Goal: Use online tool/utility: Utilize a website feature to perform a specific function

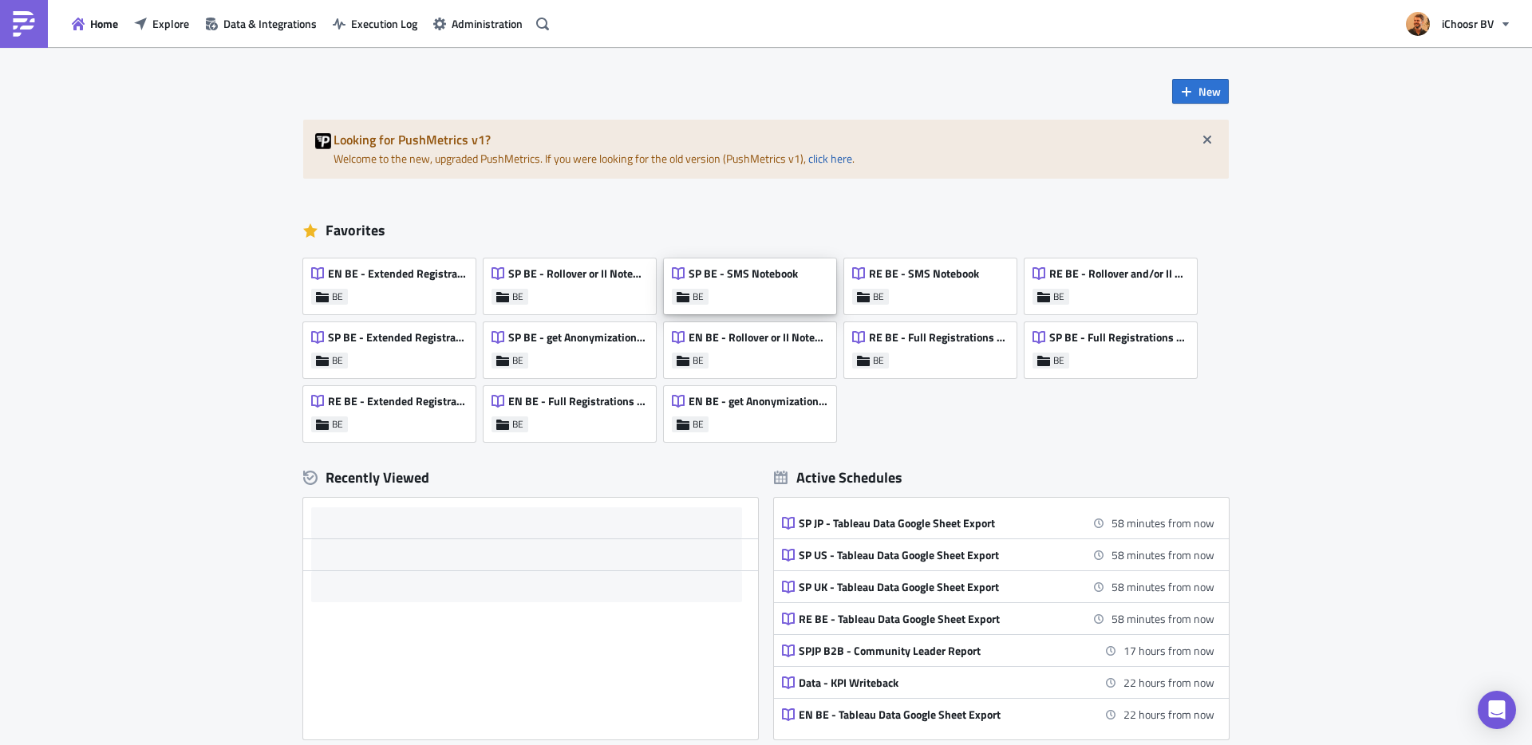
click at [770, 287] on div "SP BE - SMS Notebook" at bounding box center [735, 277] width 126 height 22
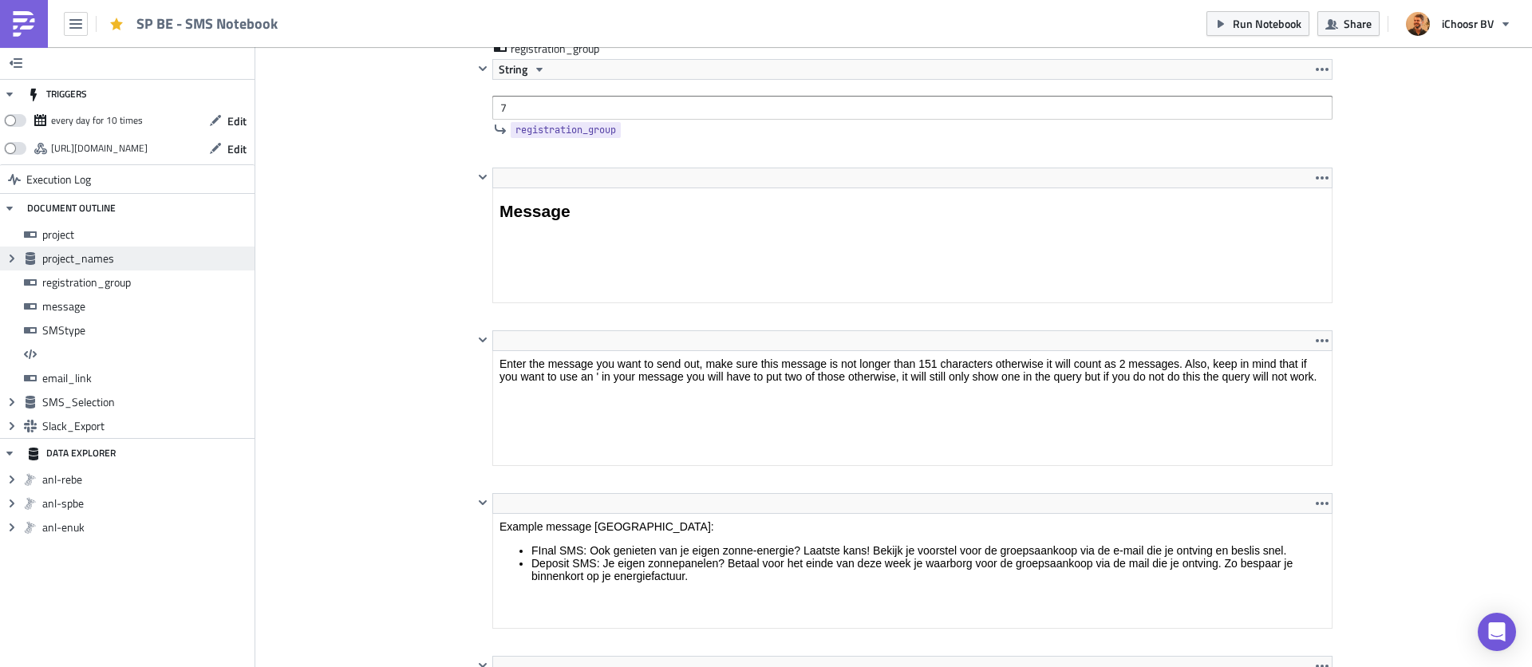
scroll to position [2009, 0]
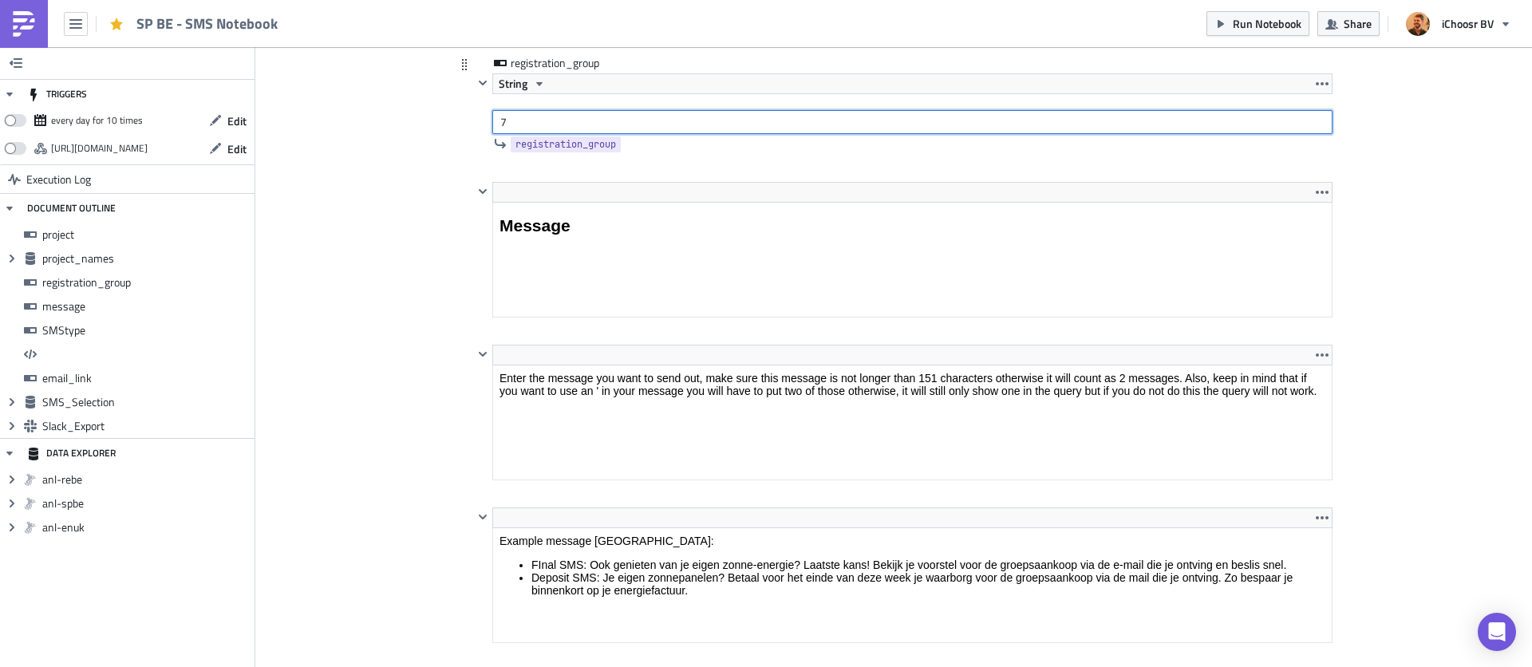
click at [522, 125] on input "7" at bounding box center [912, 122] width 840 height 24
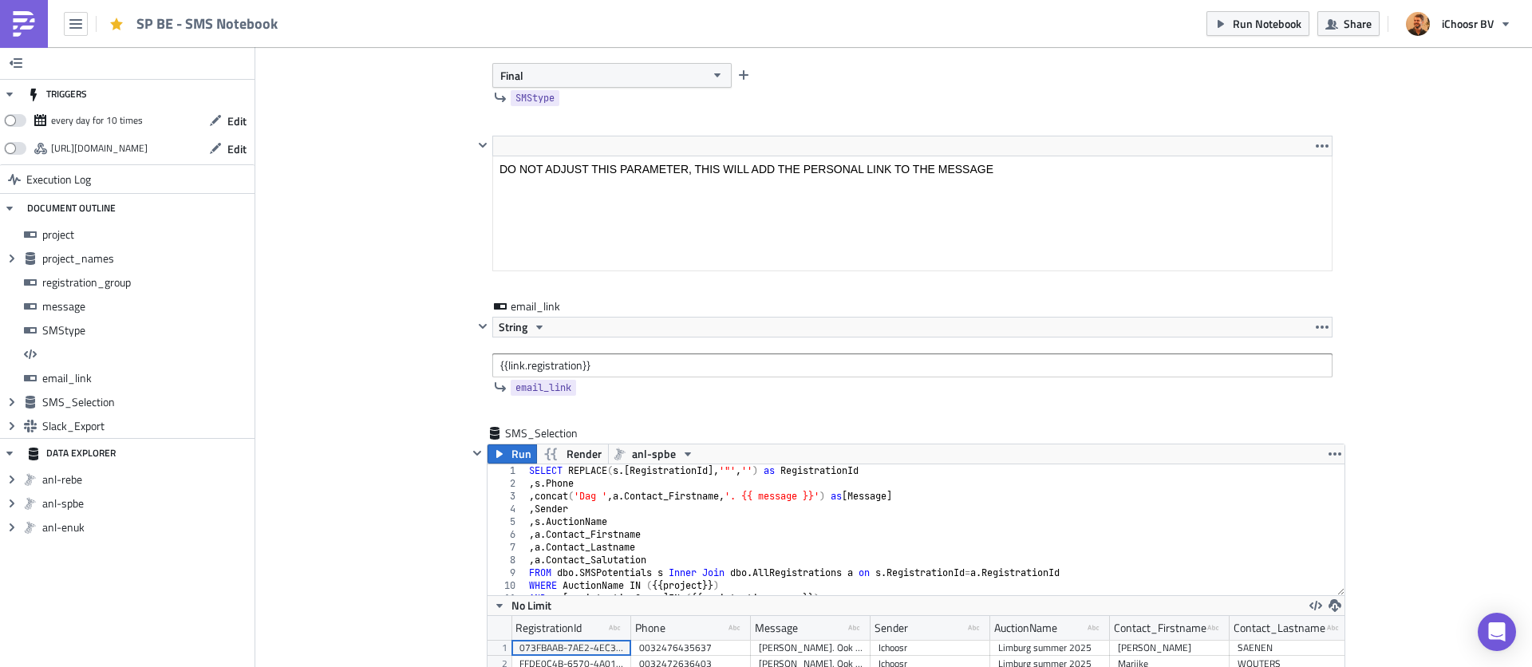
scroll to position [3480, 0]
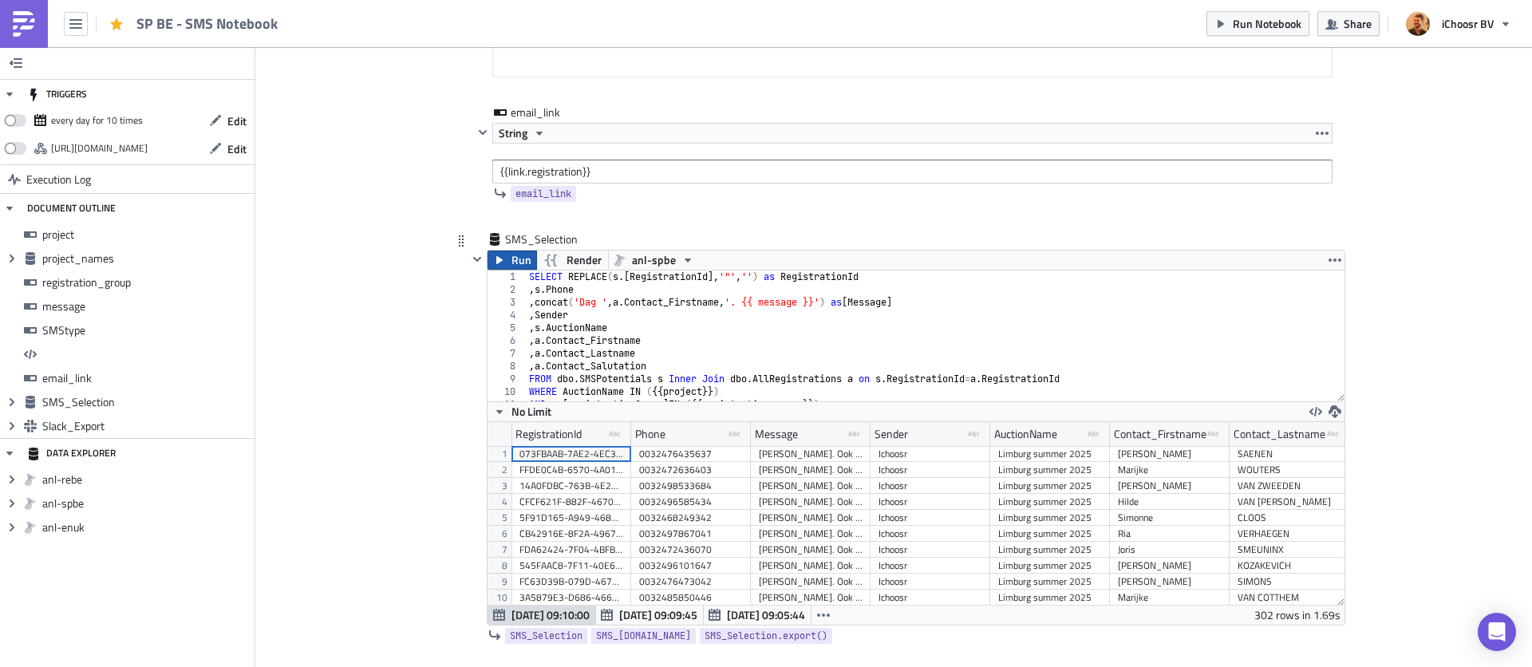
type input "8"
click at [511, 256] on span "Run" at bounding box center [521, 259] width 20 height 19
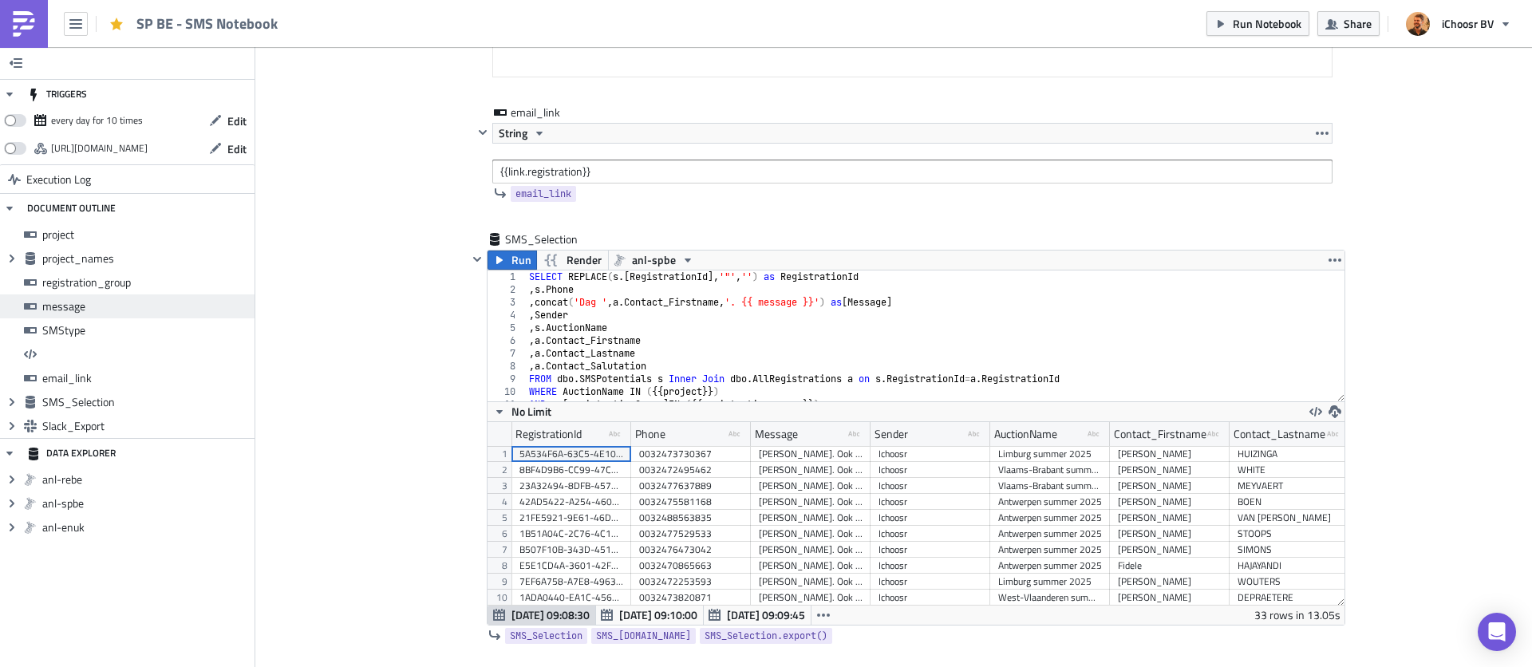
scroll to position [183, 857]
click at [1282, 22] on span "Run Notebook" at bounding box center [1266, 23] width 69 height 17
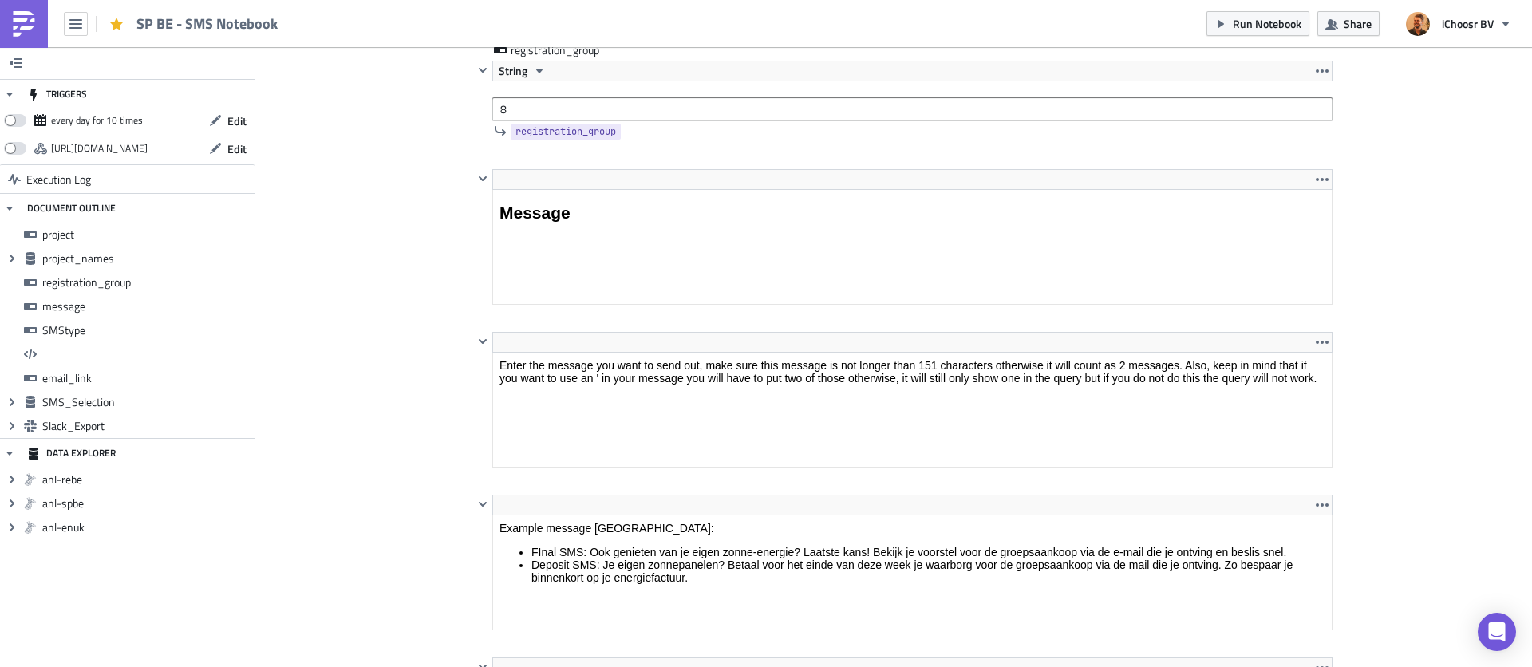
scroll to position [2017, 0]
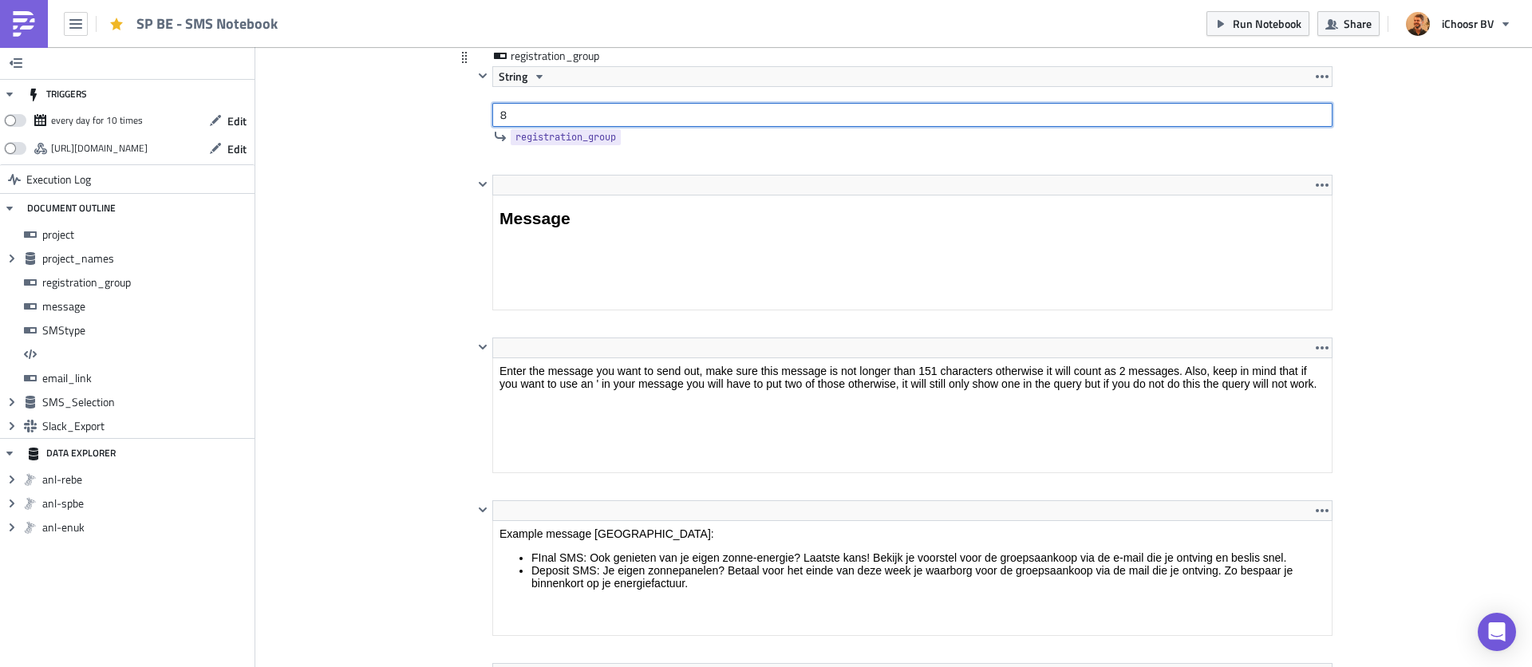
click at [517, 124] on input "8" at bounding box center [912, 115] width 840 height 24
type input "7"
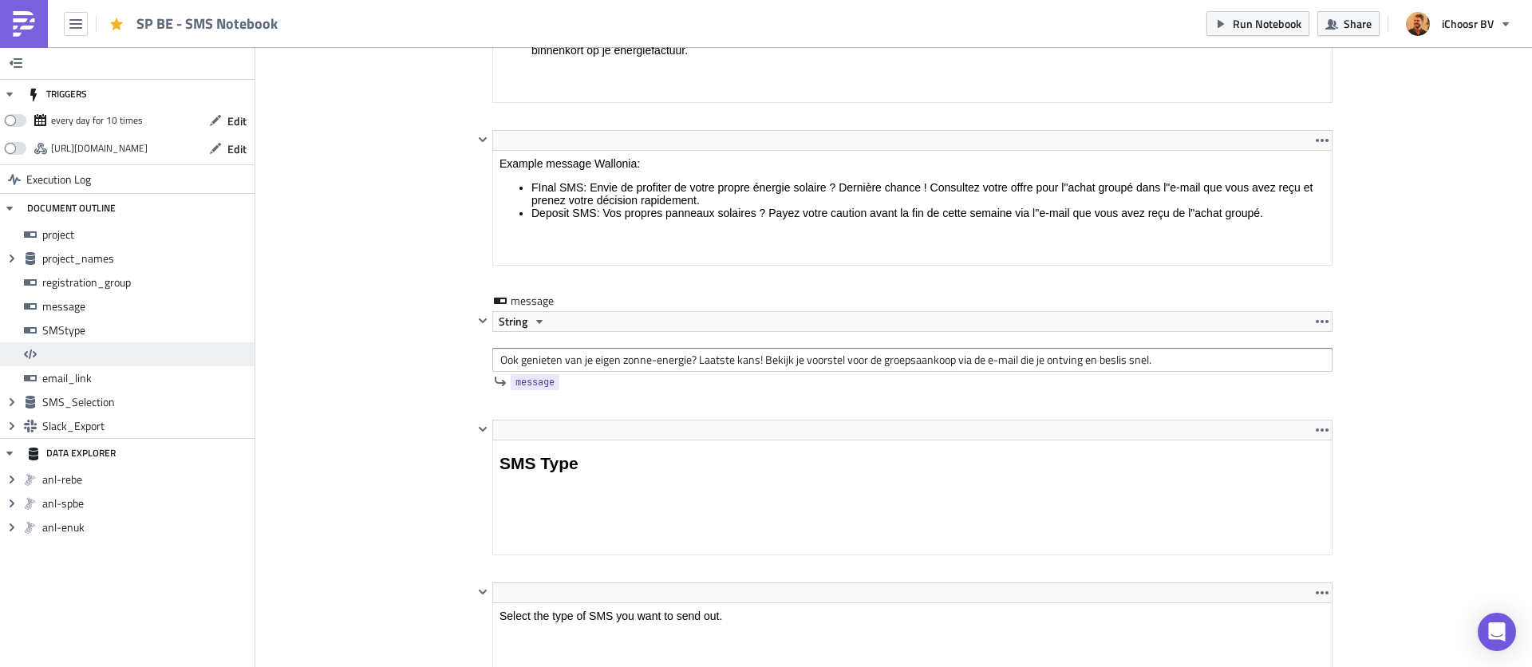
scroll to position [2648, 0]
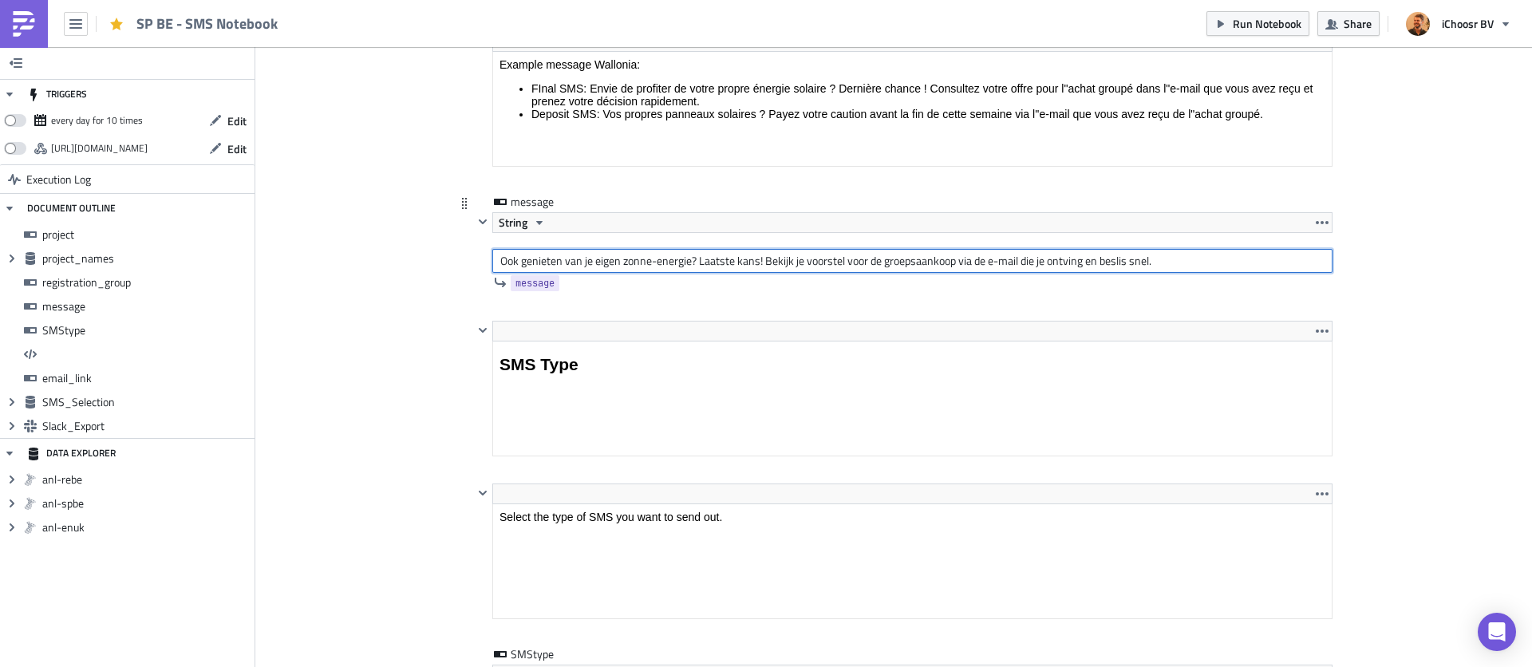
click at [592, 263] on input "Ook genieten van je eigen zonne-energie? Laatste kans! Bekijk je voorstel voor …" at bounding box center [912, 261] width 840 height 24
paste input "Je eigen zonnepanelen? Betaal voor het einde van deze week je waarborg voor de …"
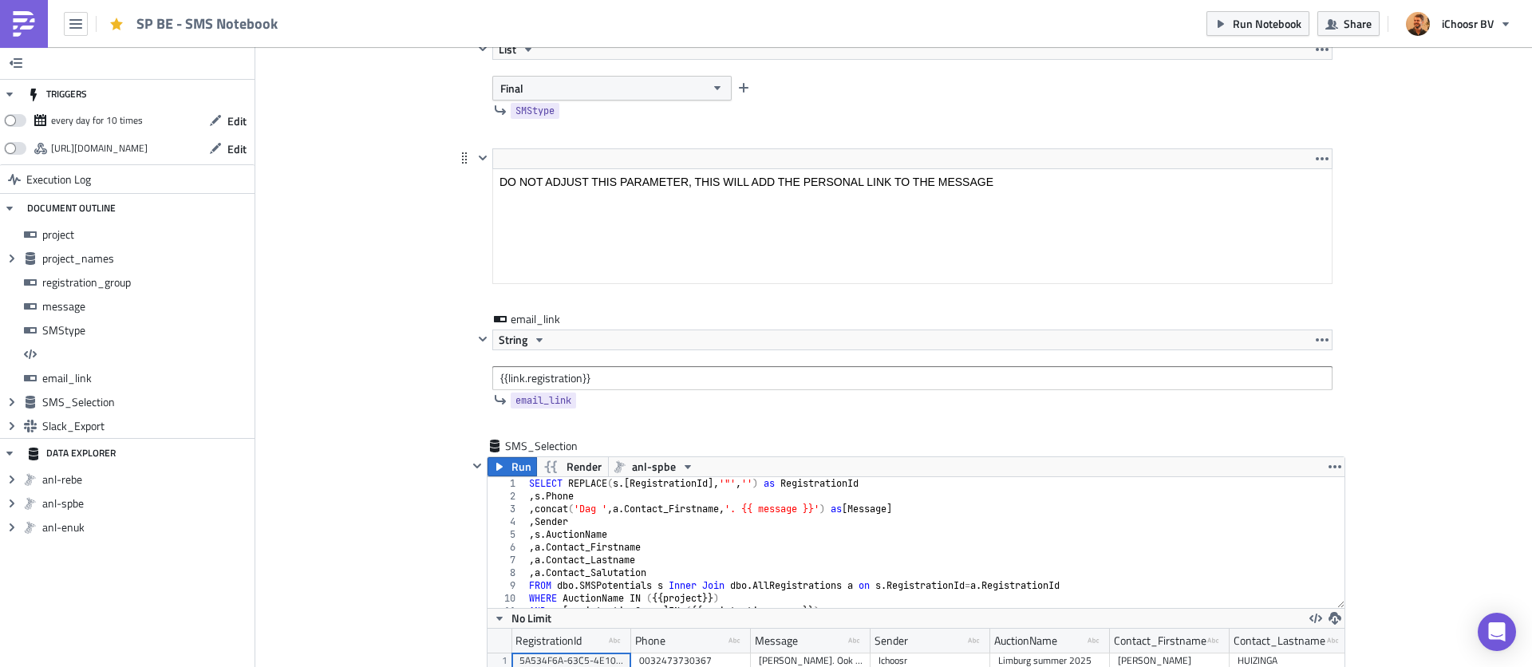
scroll to position [3192, 0]
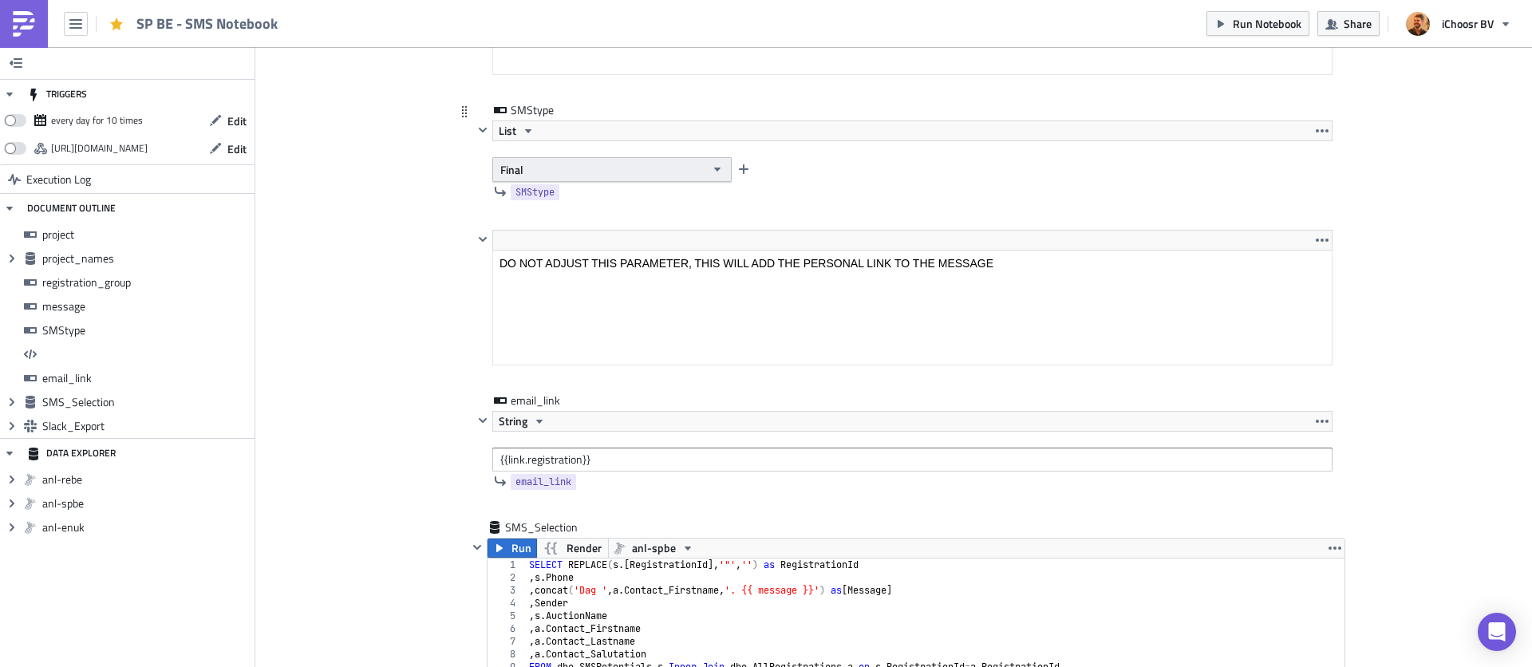
type input "Je eigen zonnepanelen? Betaal voor het einde van deze week je waarborg voor de …"
click at [571, 168] on button "Final" at bounding box center [611, 169] width 239 height 25
click at [558, 217] on div "Accepted deposit not paid" at bounding box center [568, 222] width 132 height 16
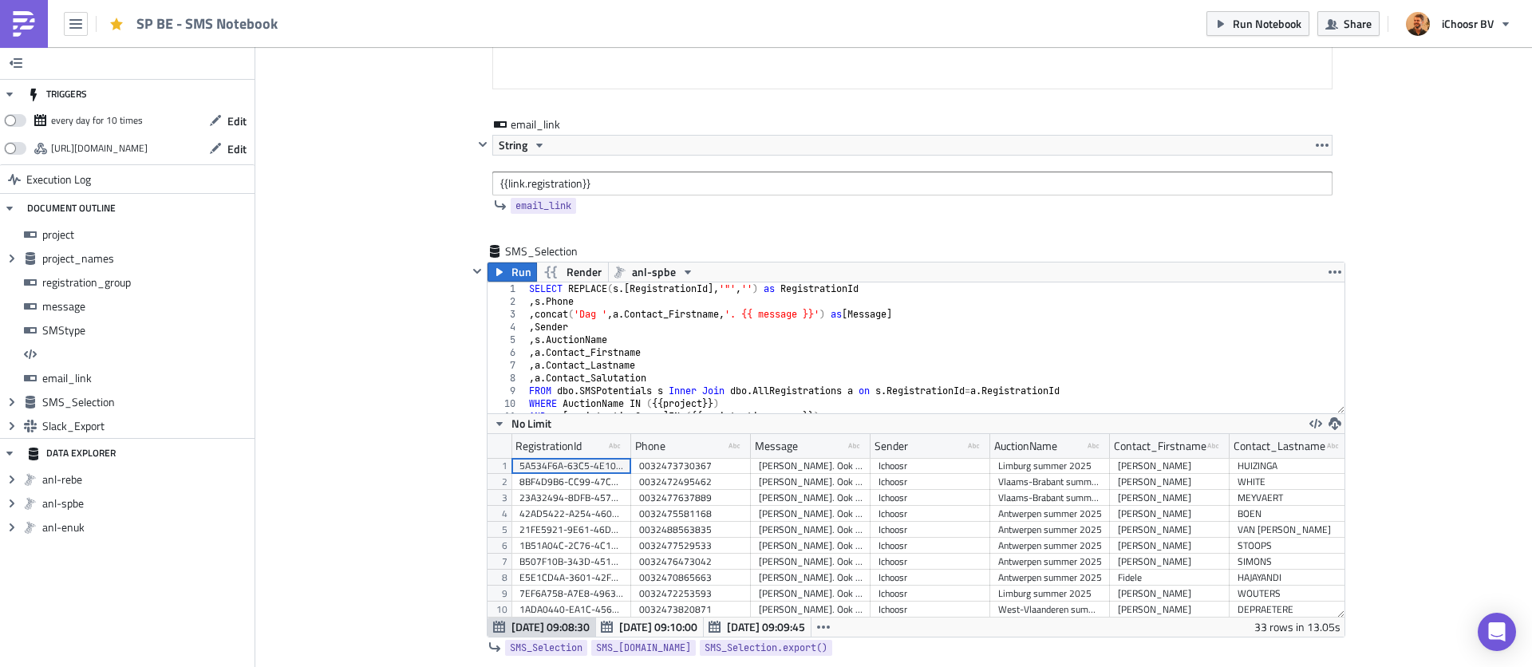
scroll to position [3487, 0]
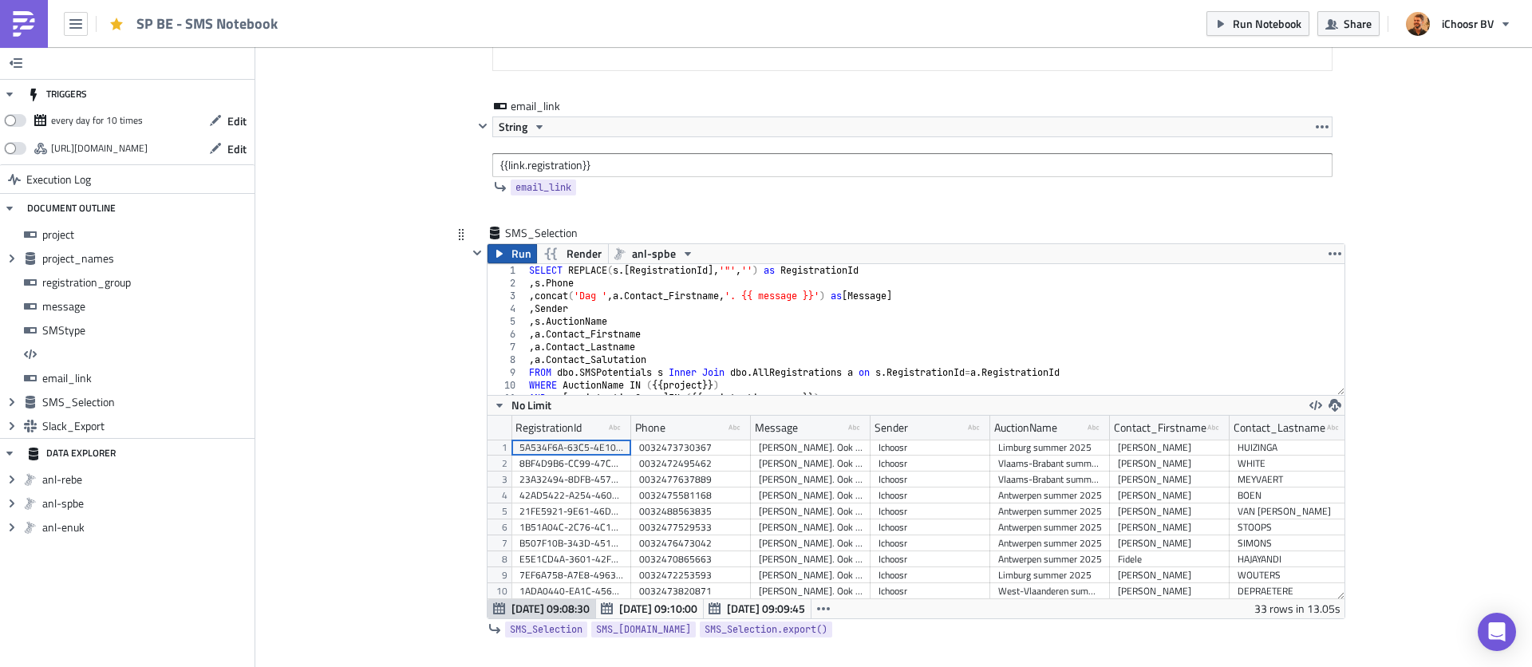
click at [507, 254] on button "Run" at bounding box center [511, 253] width 49 height 19
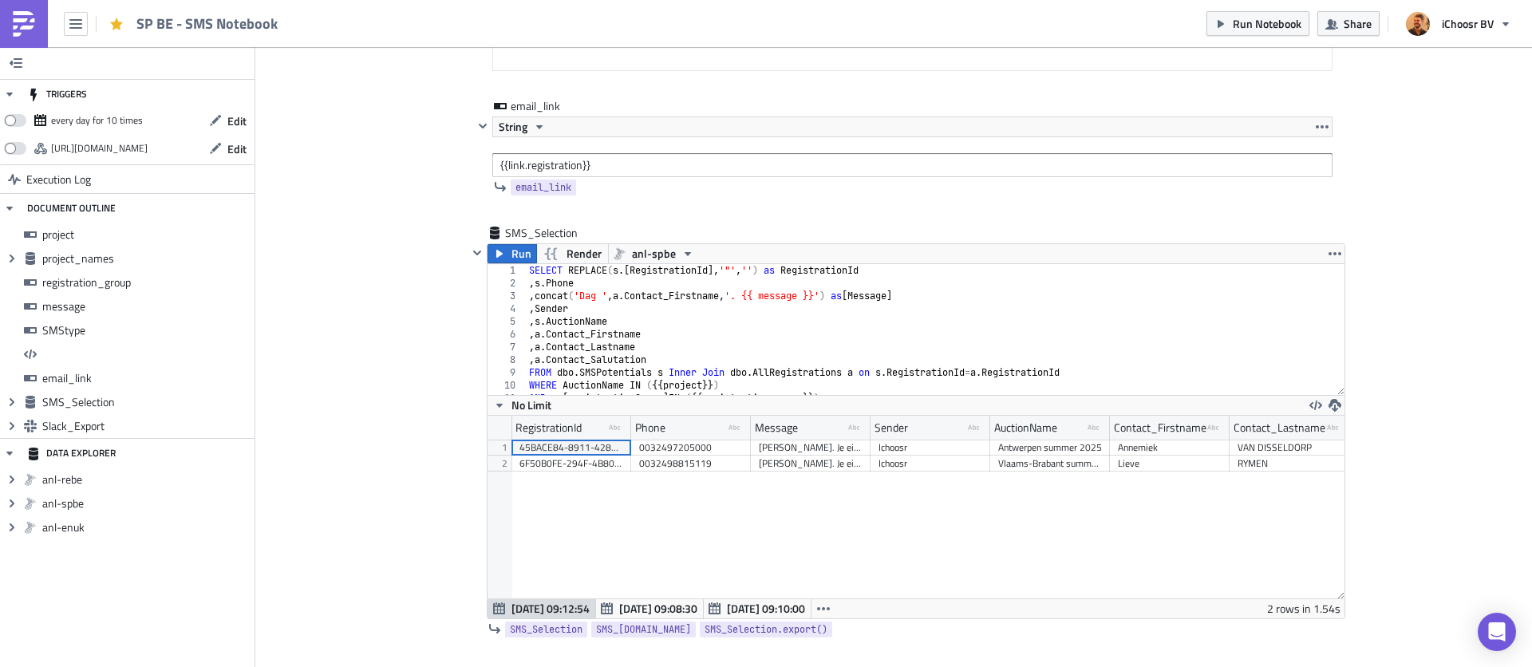
scroll to position [183, 857]
click at [1243, 26] on span "Run Notebook" at bounding box center [1266, 23] width 69 height 17
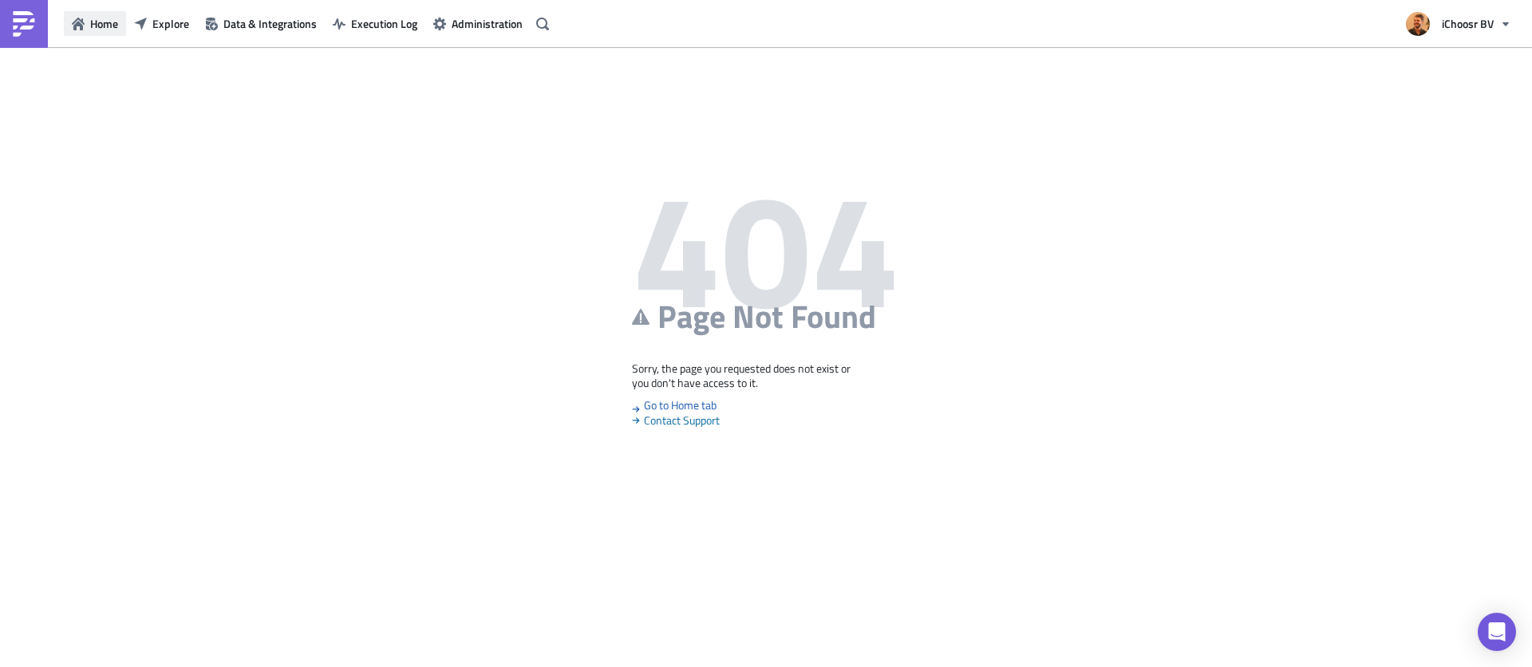
click at [77, 27] on icon "button" at bounding box center [78, 24] width 13 height 13
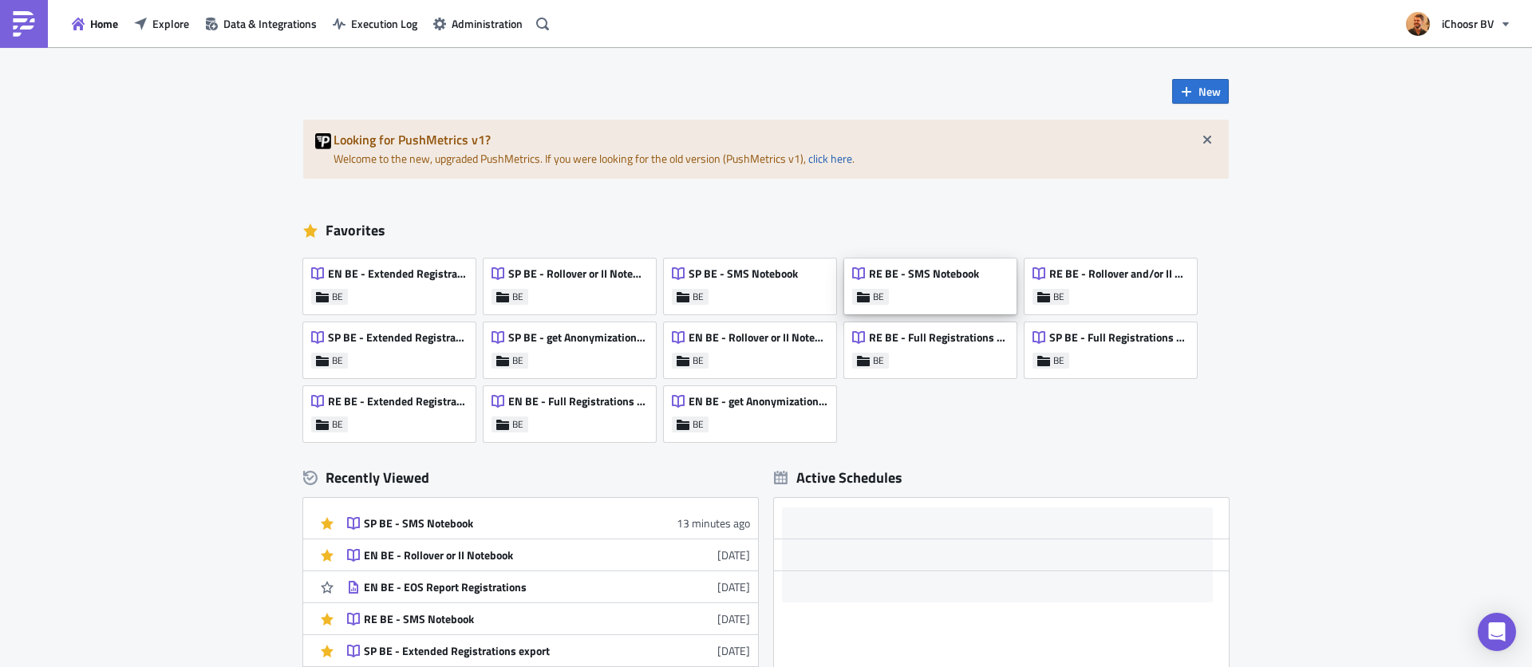
click at [928, 301] on div "RE BE - SMS Notebook BE" at bounding box center [930, 286] width 172 height 56
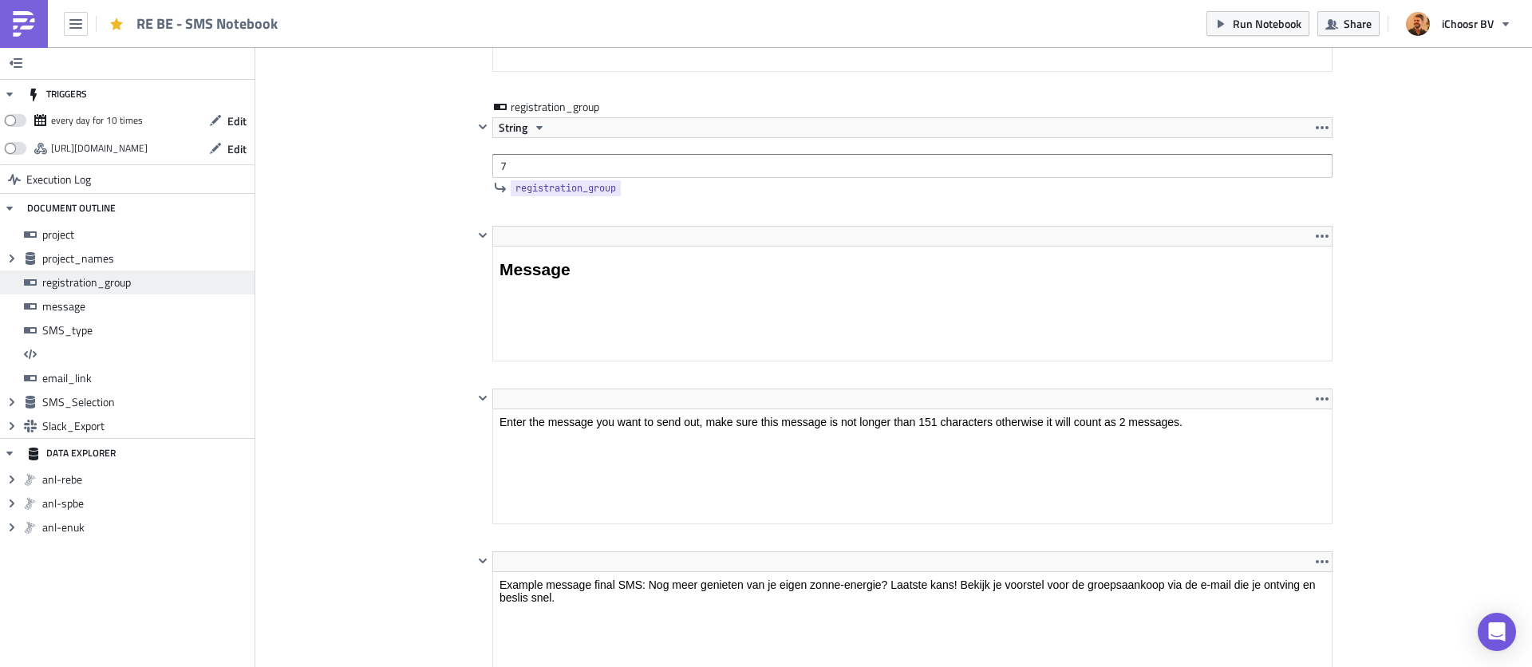
scroll to position [1961, 0]
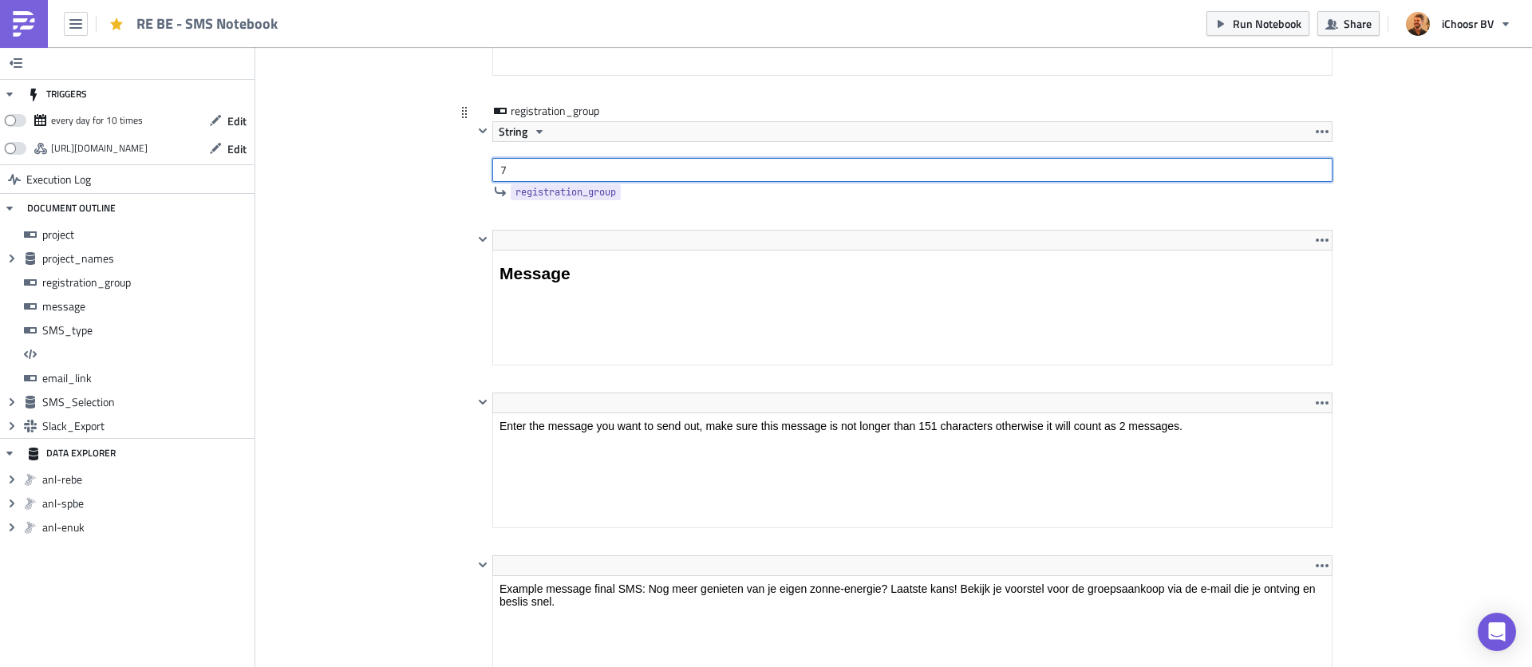
click at [526, 169] on input "7" at bounding box center [912, 170] width 840 height 24
type input "8"
click at [456, 250] on div "<h2>Message</h2> Edit Format Insert To open the popup, press Shift+Enter To ope…" at bounding box center [893, 311] width 877 height 163
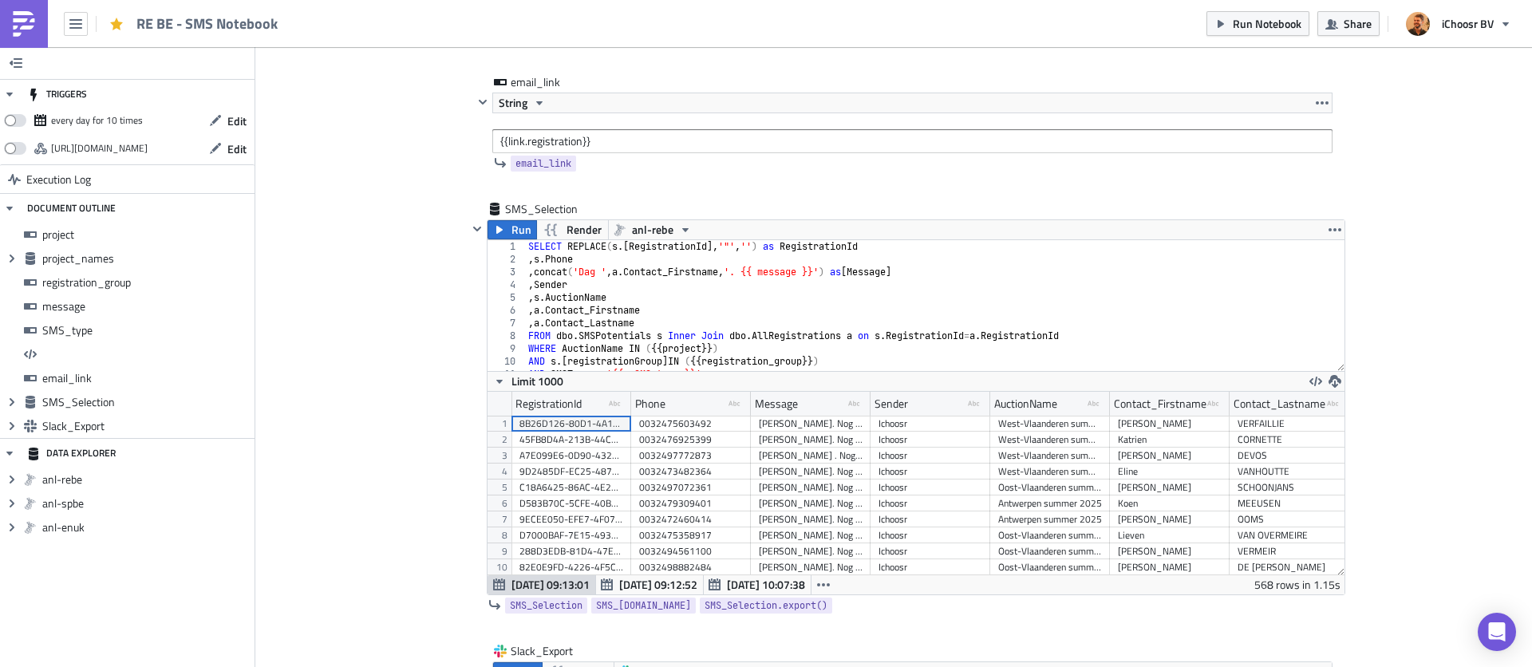
scroll to position [3511, 0]
click at [515, 233] on span "Run" at bounding box center [521, 228] width 20 height 19
click at [1256, 29] on span "Run Notebook" at bounding box center [1266, 23] width 69 height 17
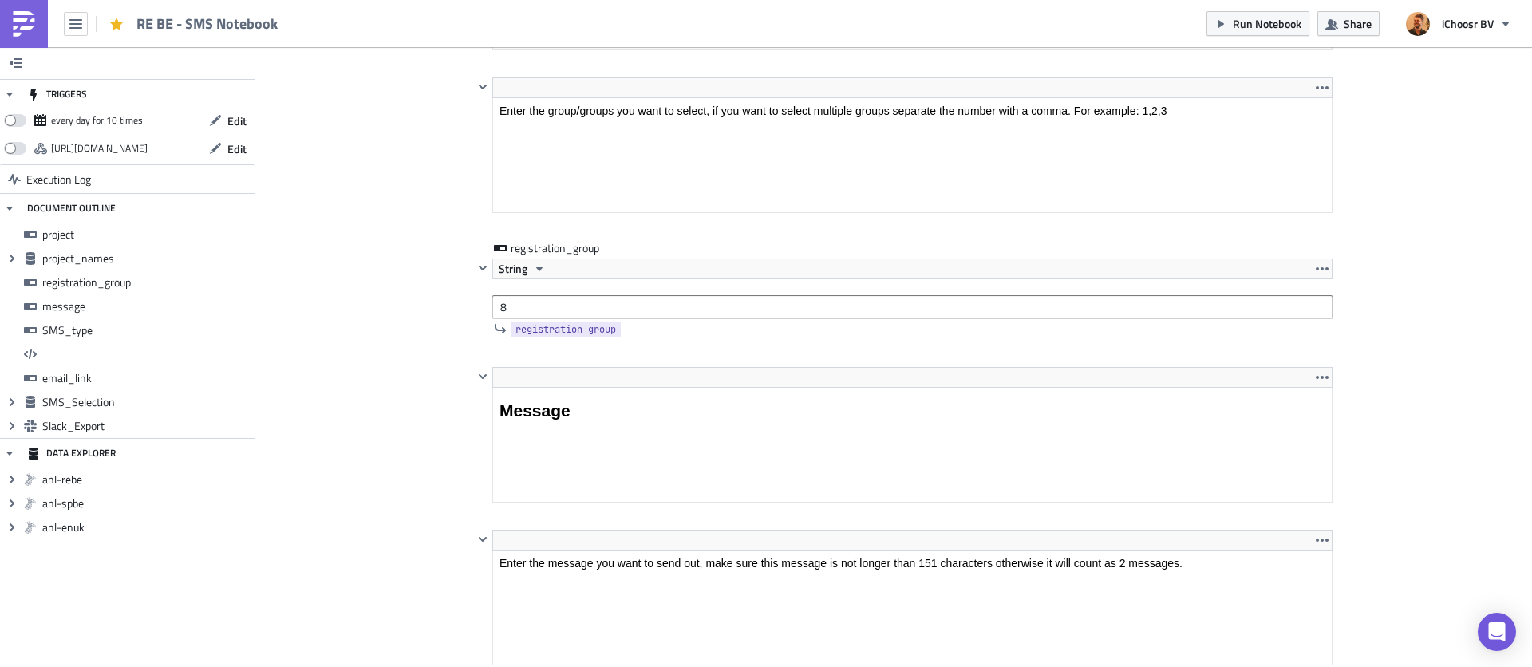
scroll to position [1852, 0]
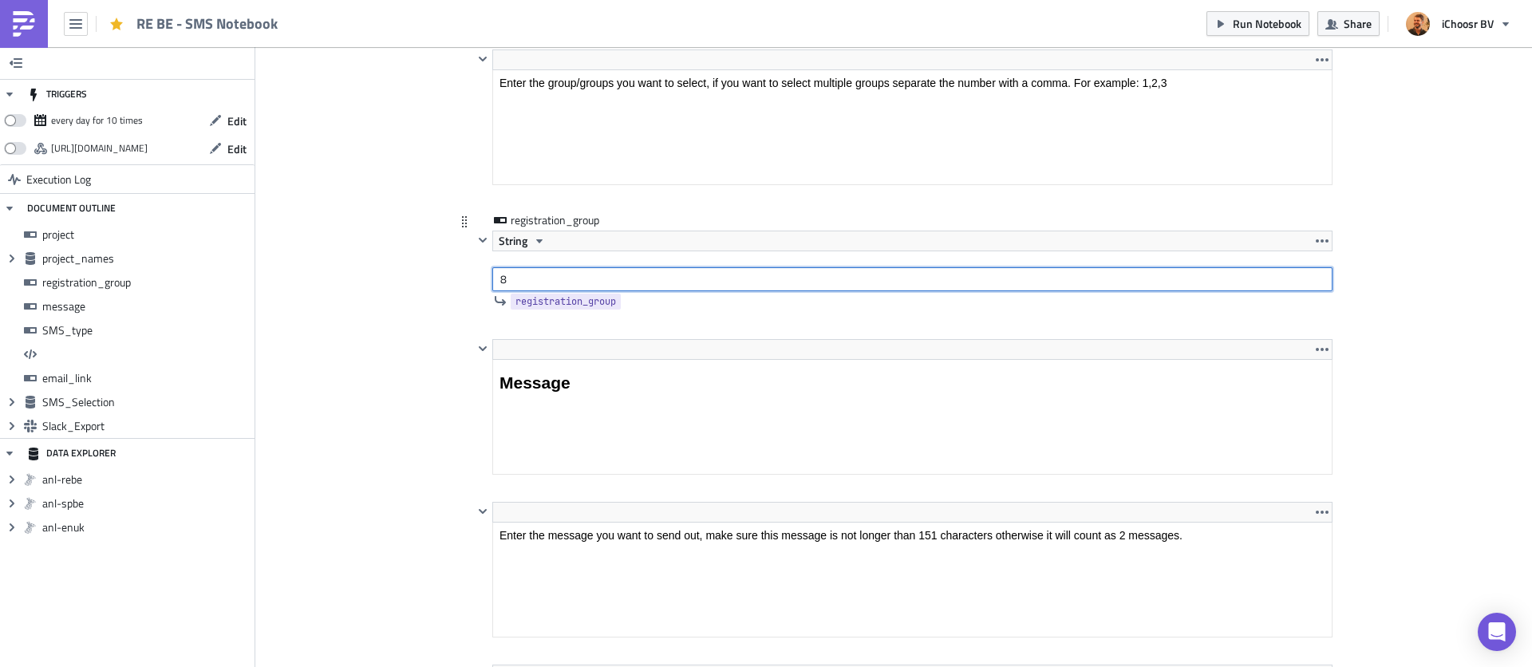
click at [542, 277] on input "8" at bounding box center [912, 279] width 840 height 24
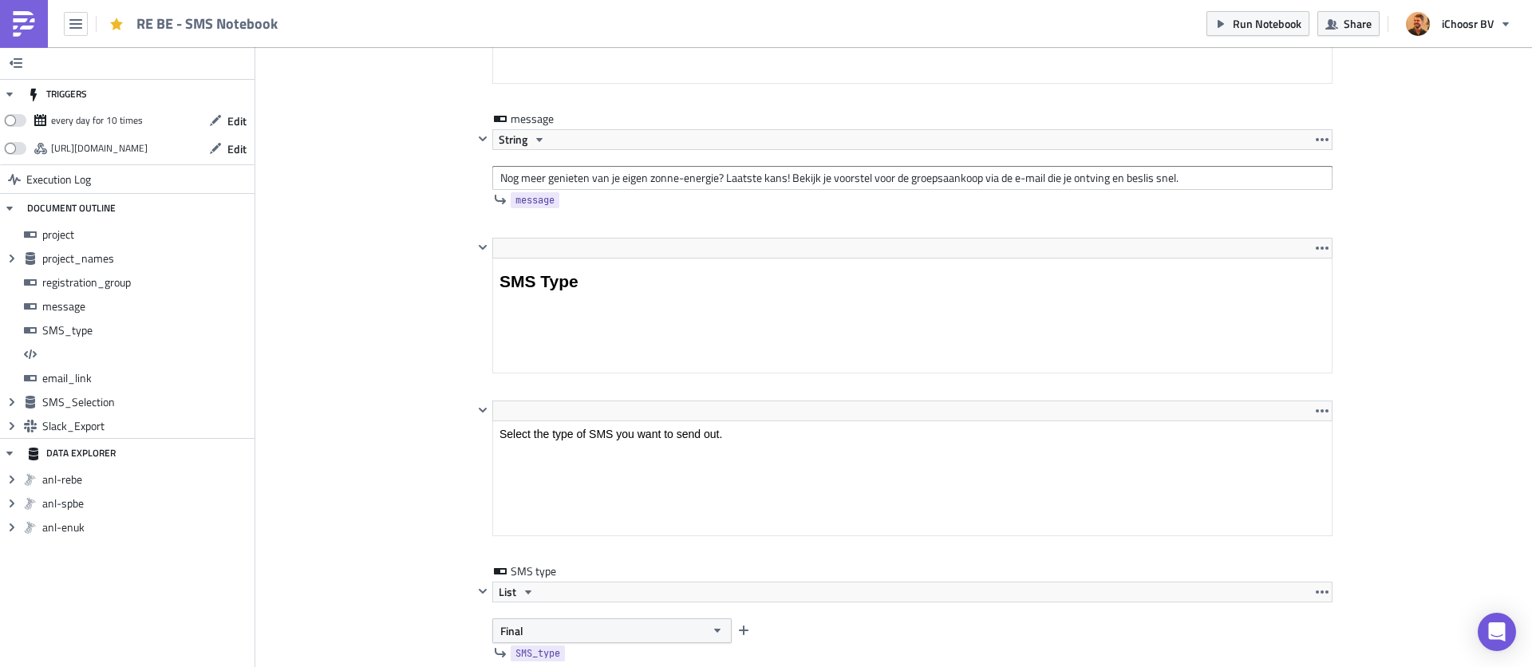
scroll to position [2753, 0]
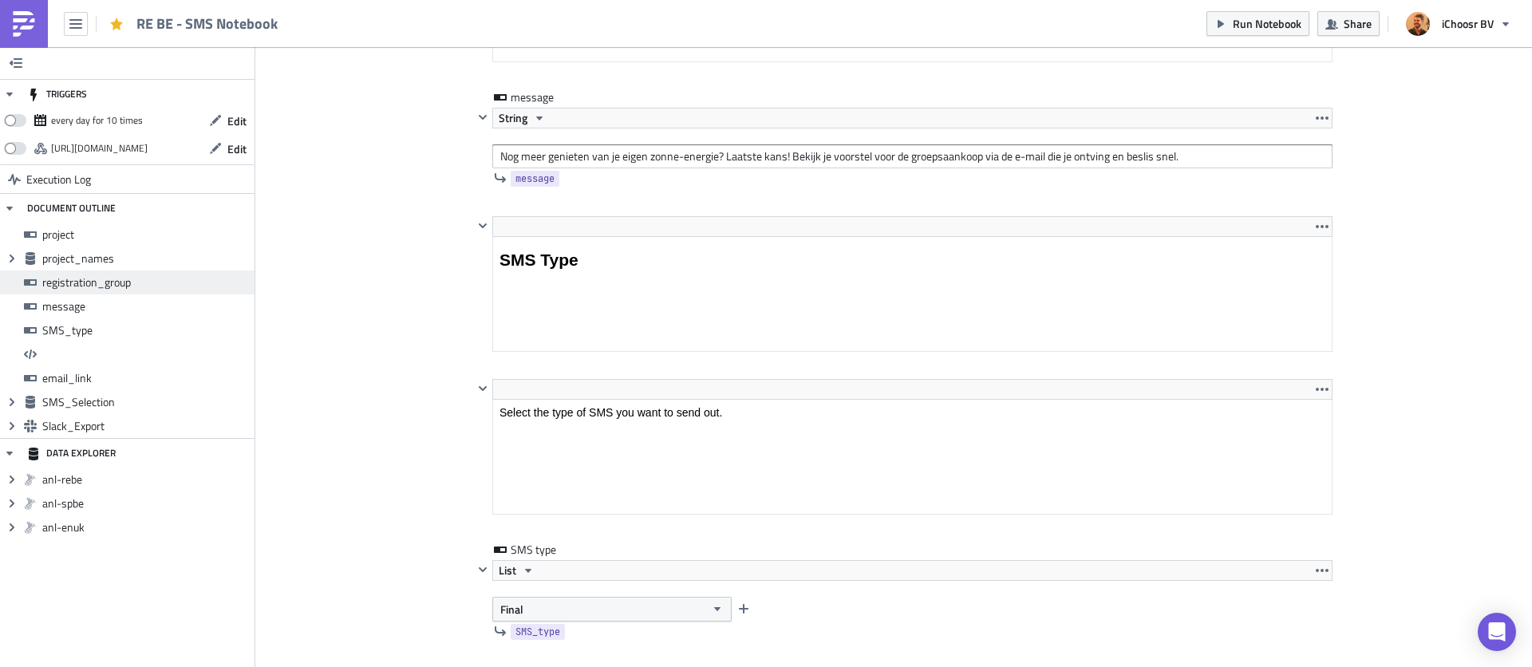
type input "7"
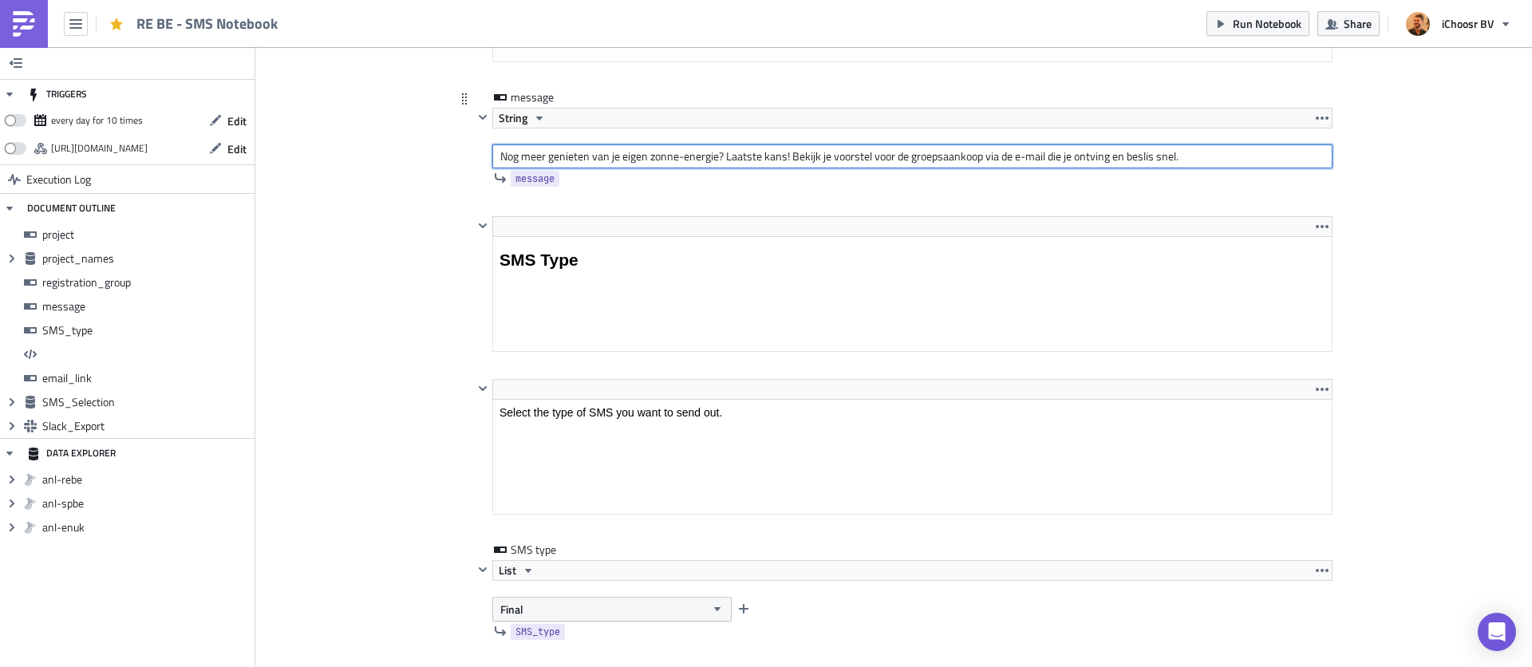
click at [575, 153] on input "Nog meer genieten van je eigen zonne-energie? Laatste kans! Bekijk je voorstel …" at bounding box center [912, 156] width 840 height 24
paste input "Je eigen thuisbatterij? Betaal voor het einde van deze week je waarborg voor de…"
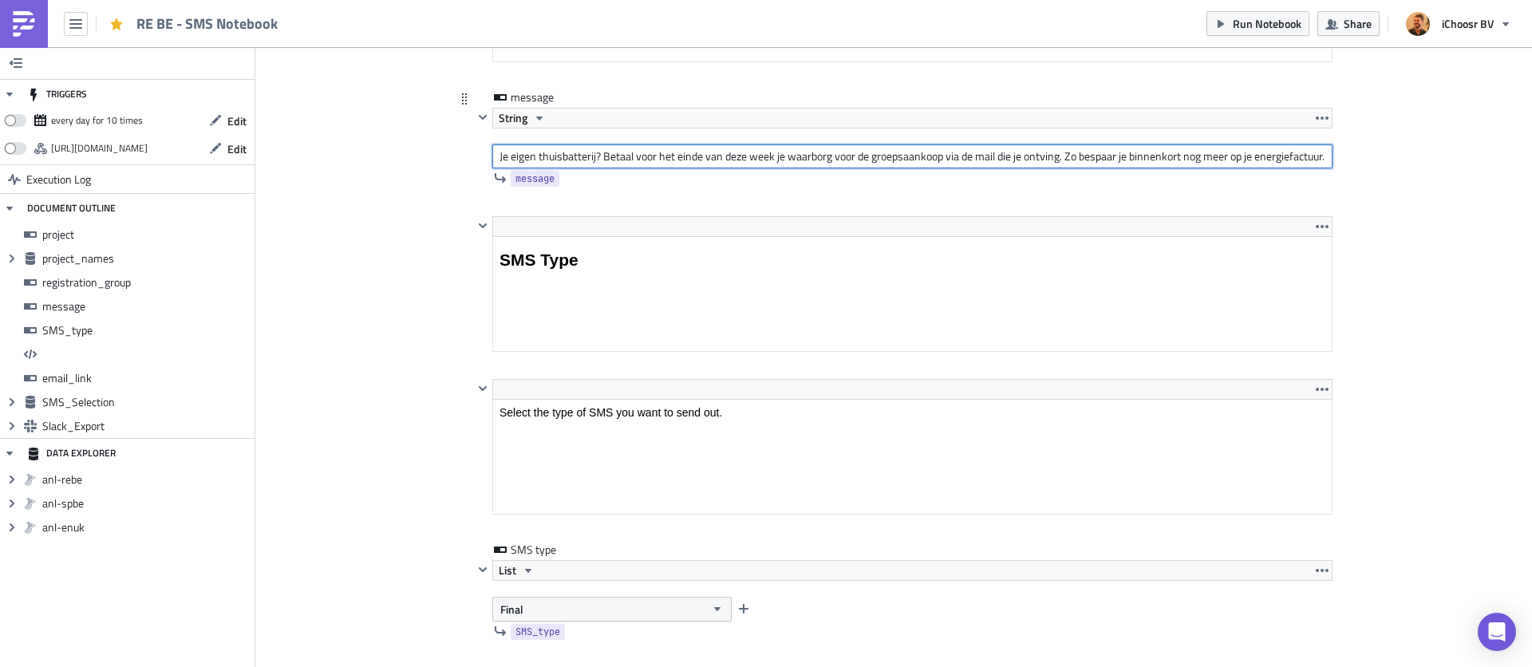
click at [499, 160] on input "Je eigen thuisbatterij? Betaal voor het einde van deze week je waarborg voor de…" at bounding box center [912, 156] width 840 height 24
click at [511, 159] on input "Je eigen thuisbatterij? Betaal voor het einde van deze week je waarborg voor de…" at bounding box center [912, 156] width 840 height 24
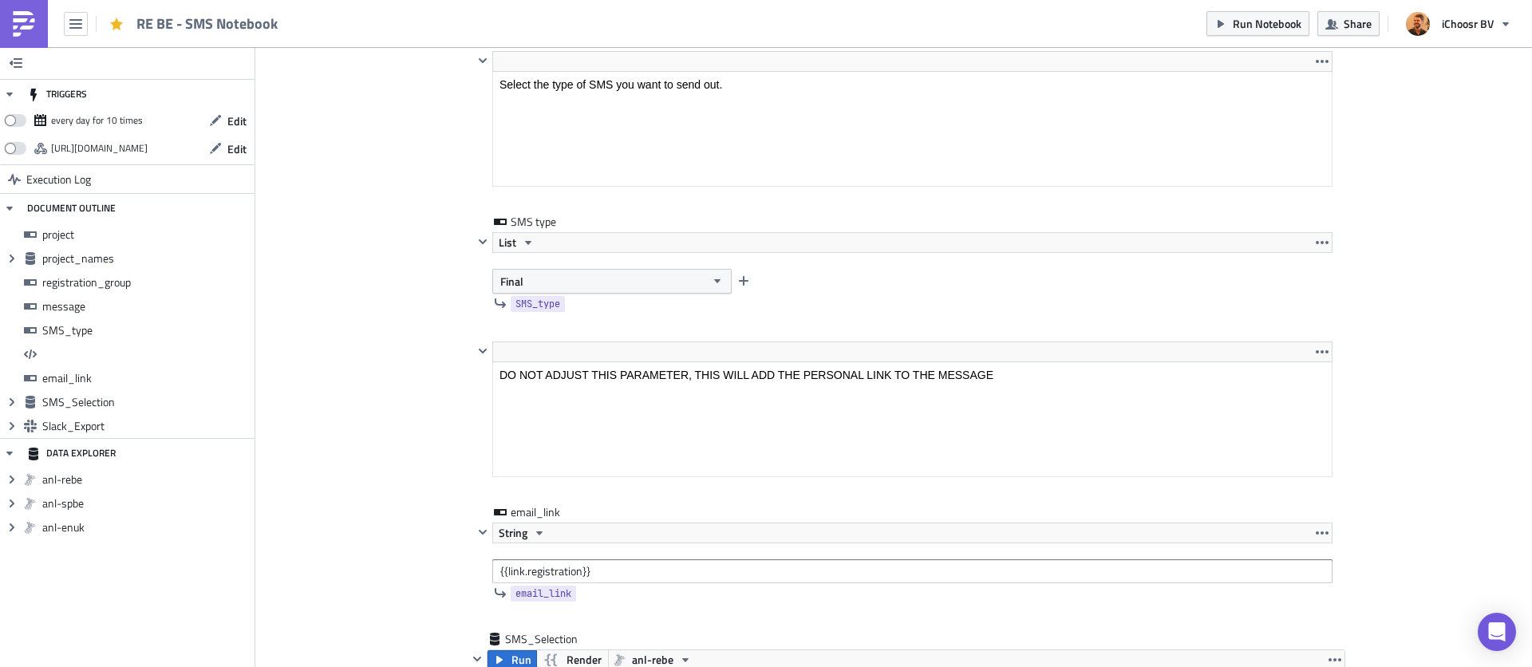
scroll to position [3080, 0]
type input "Je eigen thuisbatterij? Betaal voor het einde van deze week je waarborg voor de…"
click at [620, 287] on button "Final" at bounding box center [611, 282] width 239 height 25
click at [602, 329] on div "Accepted Deposit NotPaid" at bounding box center [568, 334] width 132 height 16
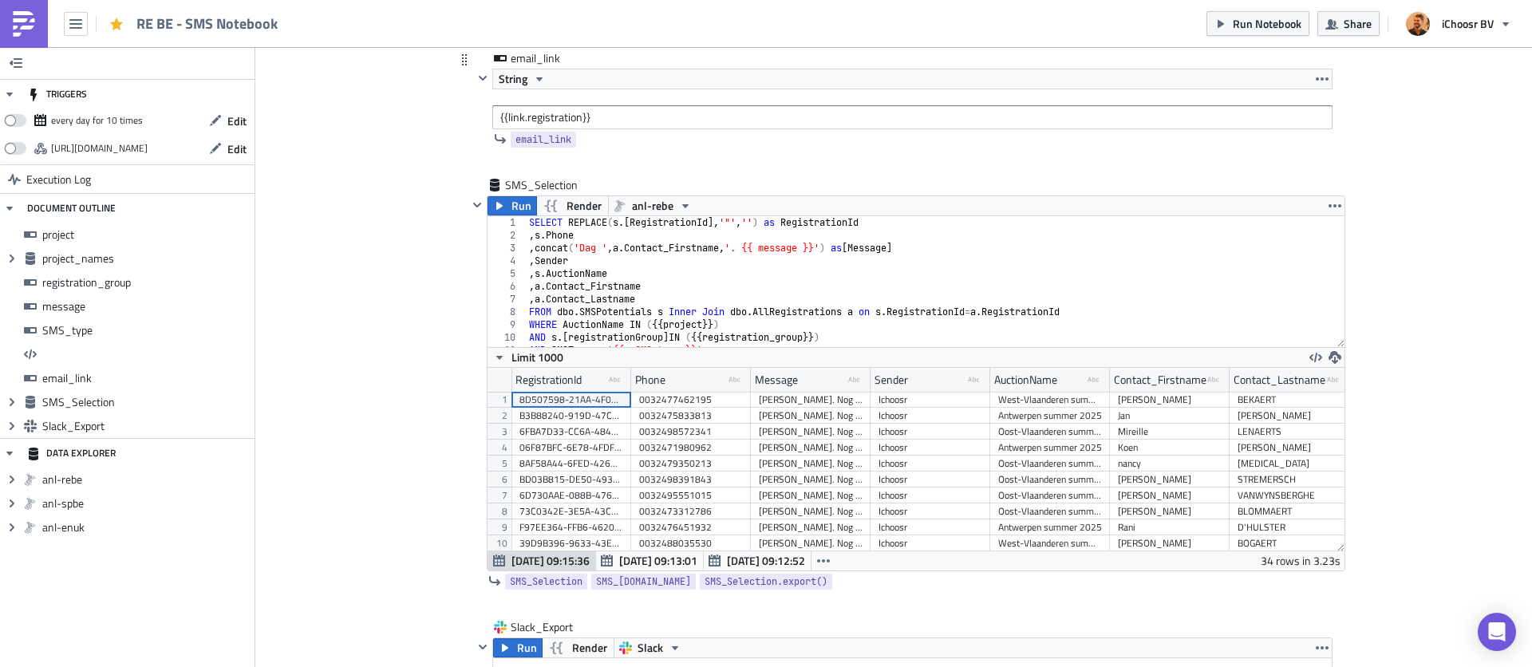
scroll to position [3570, 0]
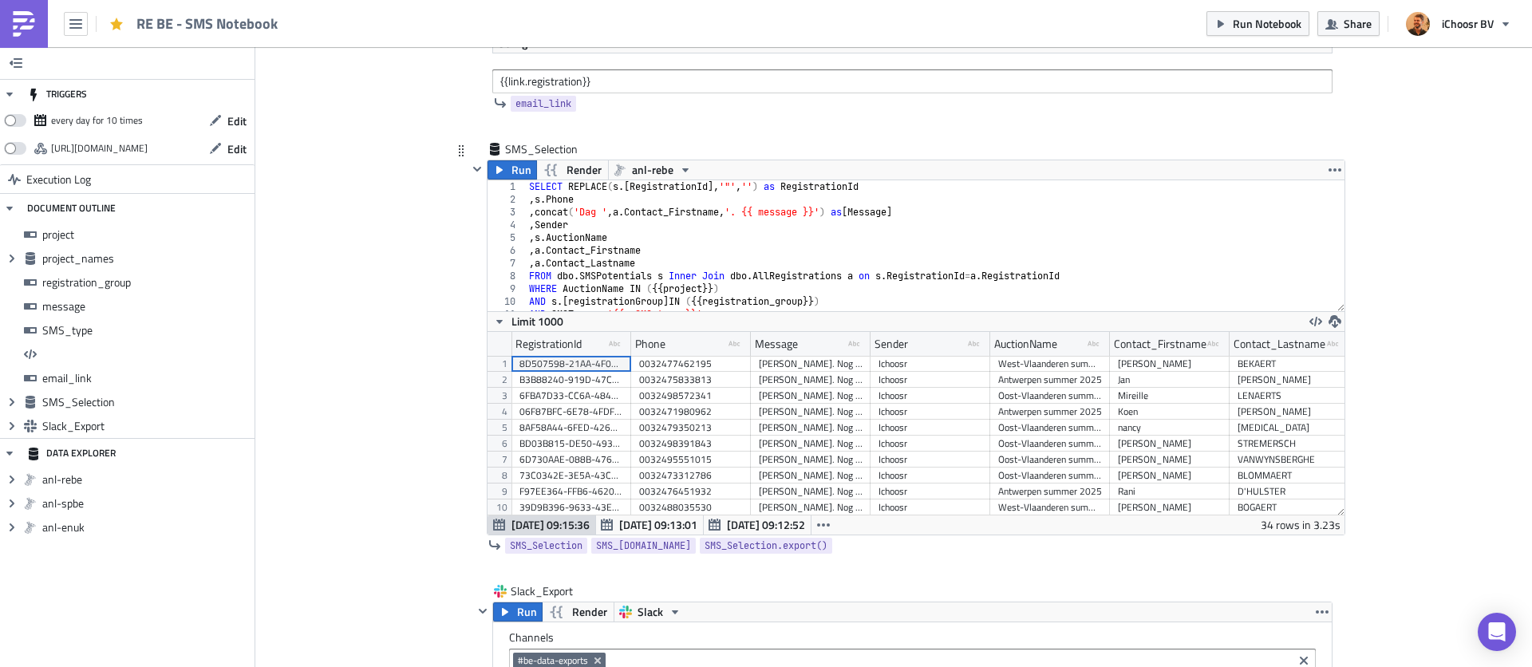
type textarea "SELECT REPLACE(s.[RegistrationId],'"','') as RegistrationId"
click at [526, 182] on div "SELECT REPLACE ( s .[ RegistrationId ], '"' , '' ) as RegistrationId , s . Phon…" at bounding box center [935, 258] width 818 height 156
click at [526, 175] on span "Run" at bounding box center [521, 169] width 20 height 19
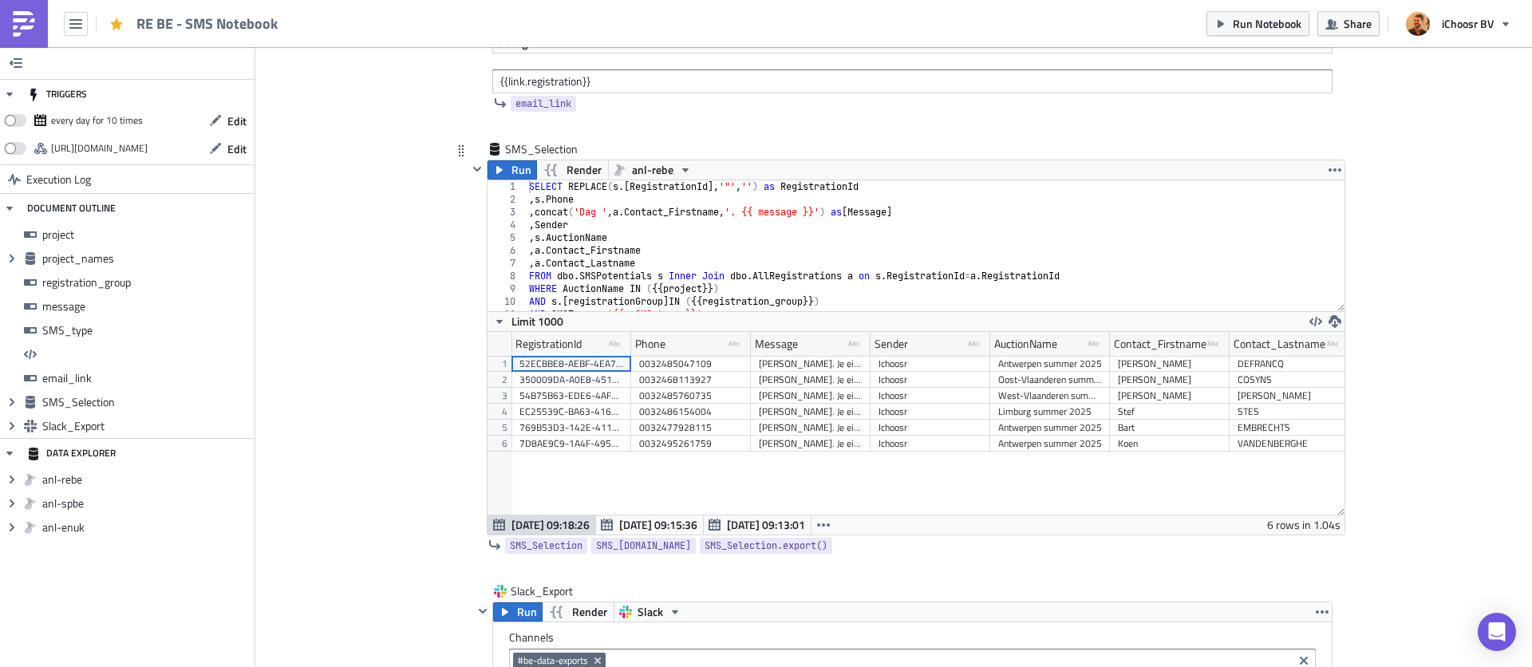
scroll to position [183, 857]
click at [1242, 23] on span "Run Notebook" at bounding box center [1266, 23] width 69 height 17
